Goal: Use online tool/utility: Utilize a website feature to perform a specific function

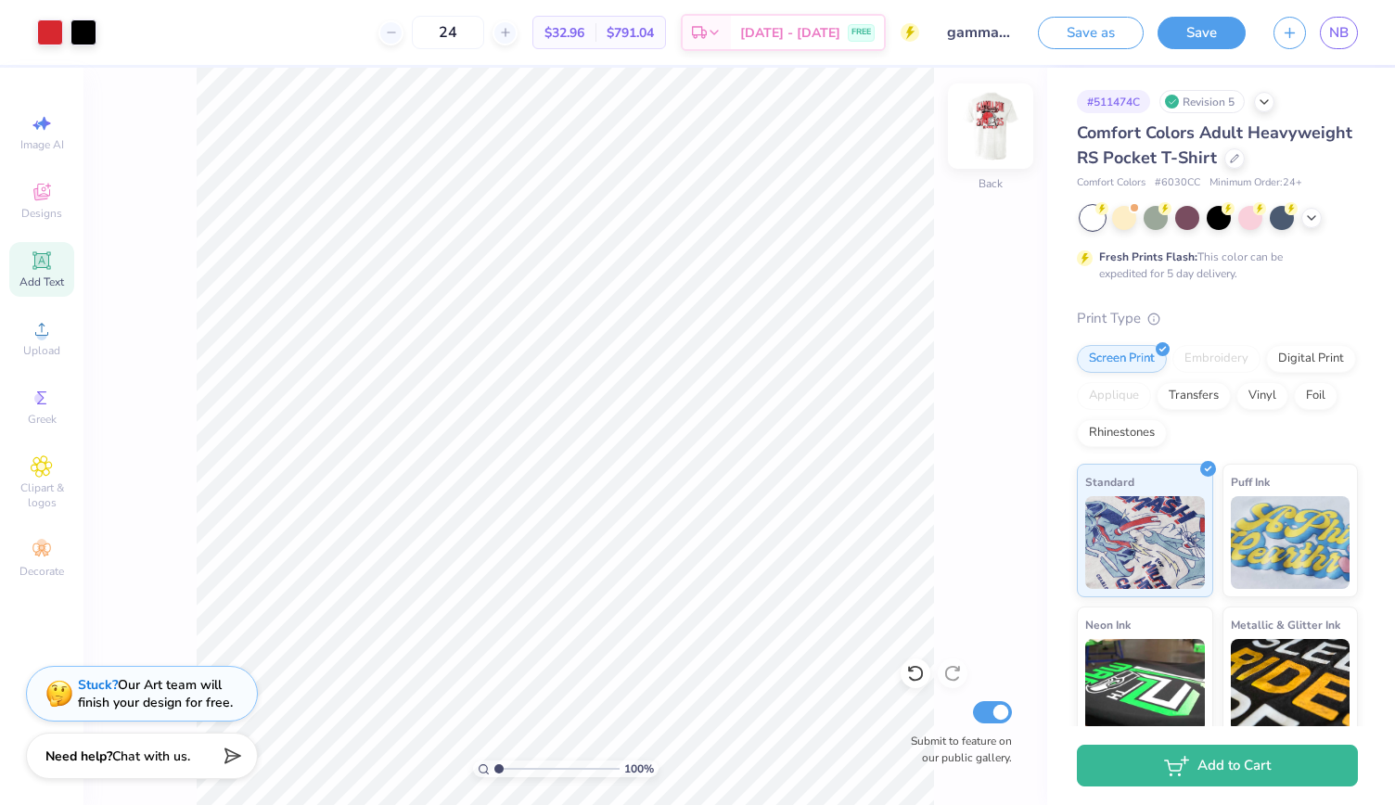
click at [990, 126] on img at bounding box center [990, 126] width 74 height 74
click at [1347, 38] on span "NB" at bounding box center [1338, 32] width 19 height 21
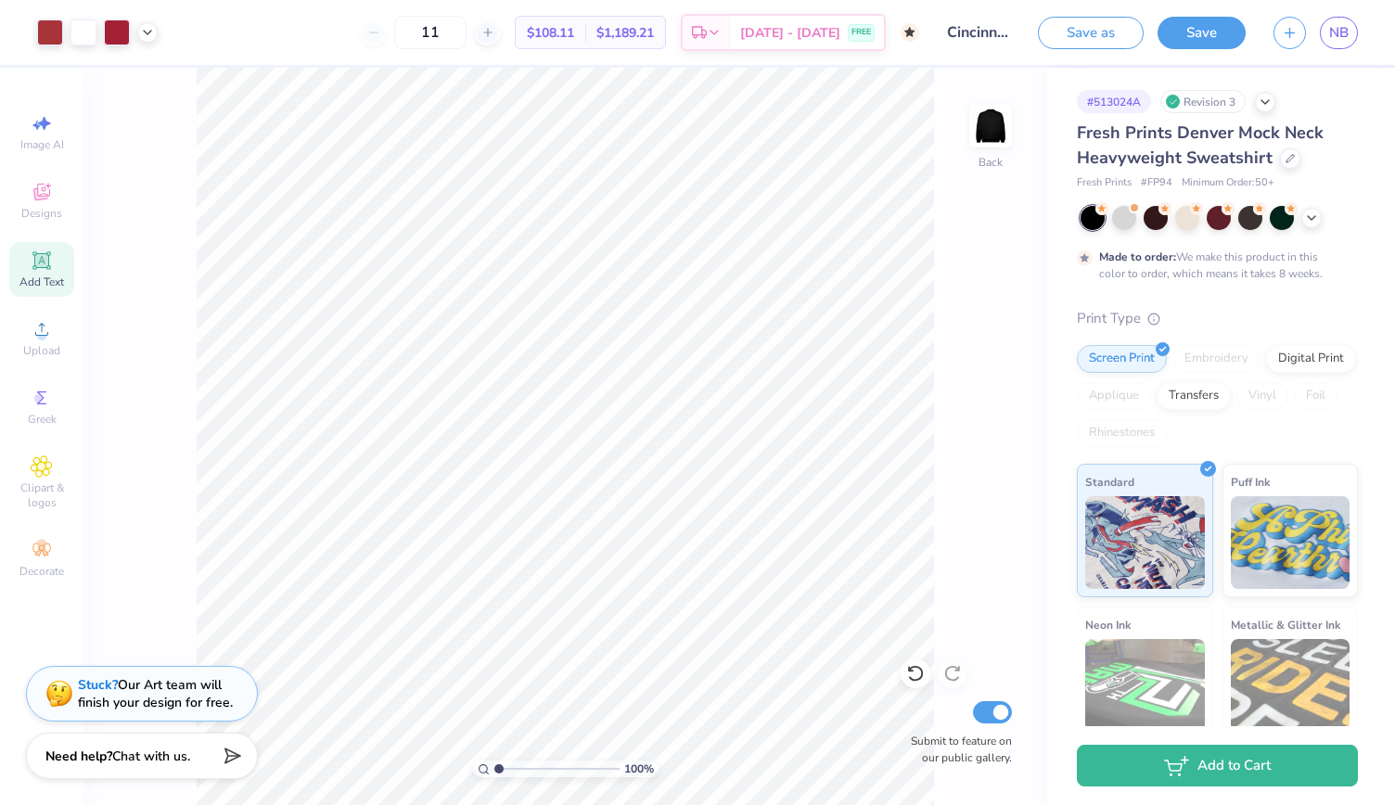
scroll to position [555, 0]
click at [1327, 14] on div "Save as Save NB" at bounding box center [1216, 32] width 357 height 65
click at [1332, 31] on span "NB" at bounding box center [1338, 32] width 19 height 21
